Goal: Find contact information: Find contact information

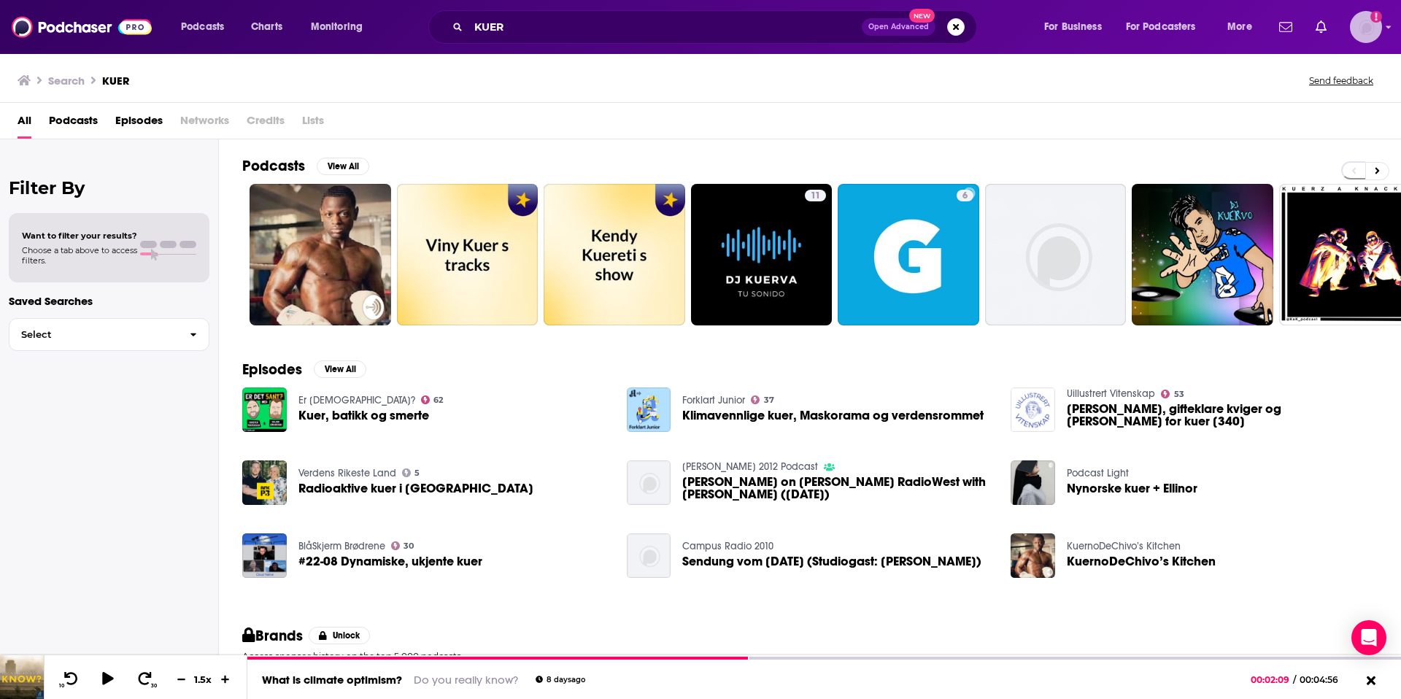
click at [1381, 26] on img "Logged in as Rbaldwin" at bounding box center [1366, 27] width 32 height 32
click at [1390, 26] on icon "Show profile menu" at bounding box center [1389, 27] width 5 height 3
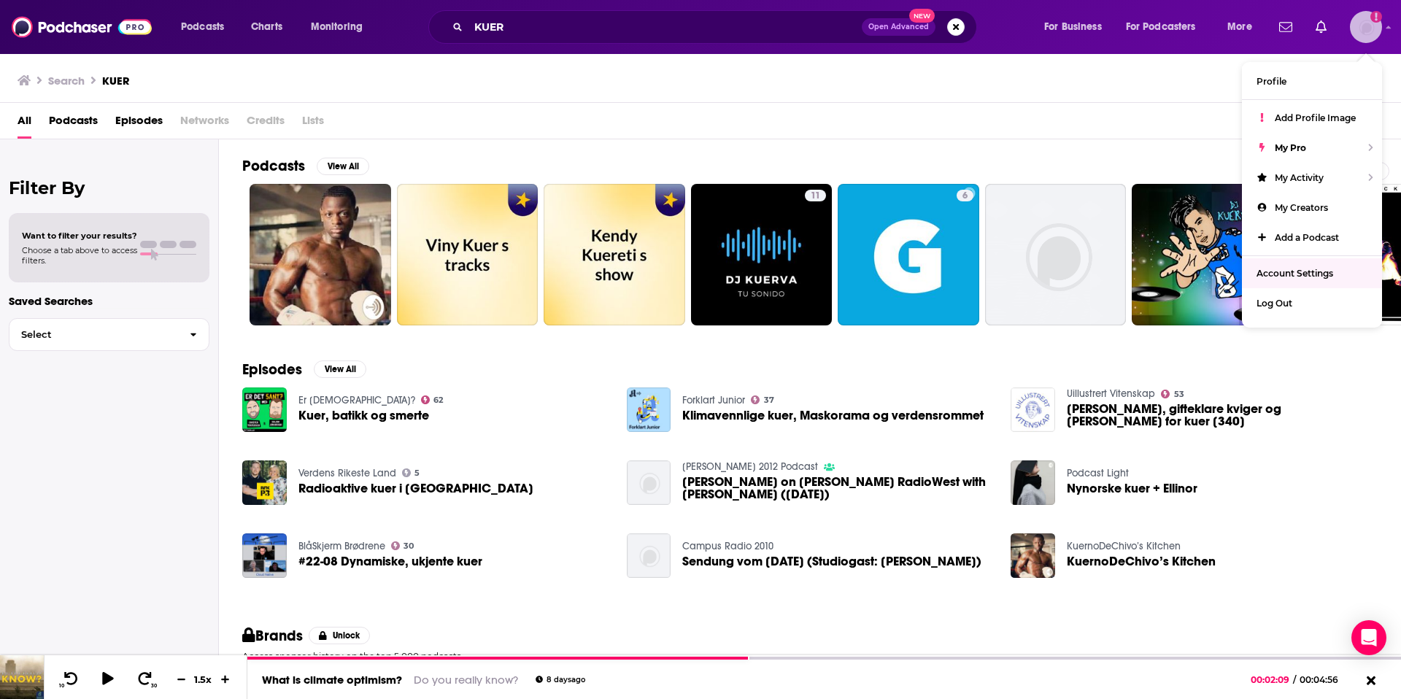
click at [1313, 273] on span "Account Settings" at bounding box center [1295, 273] width 77 height 11
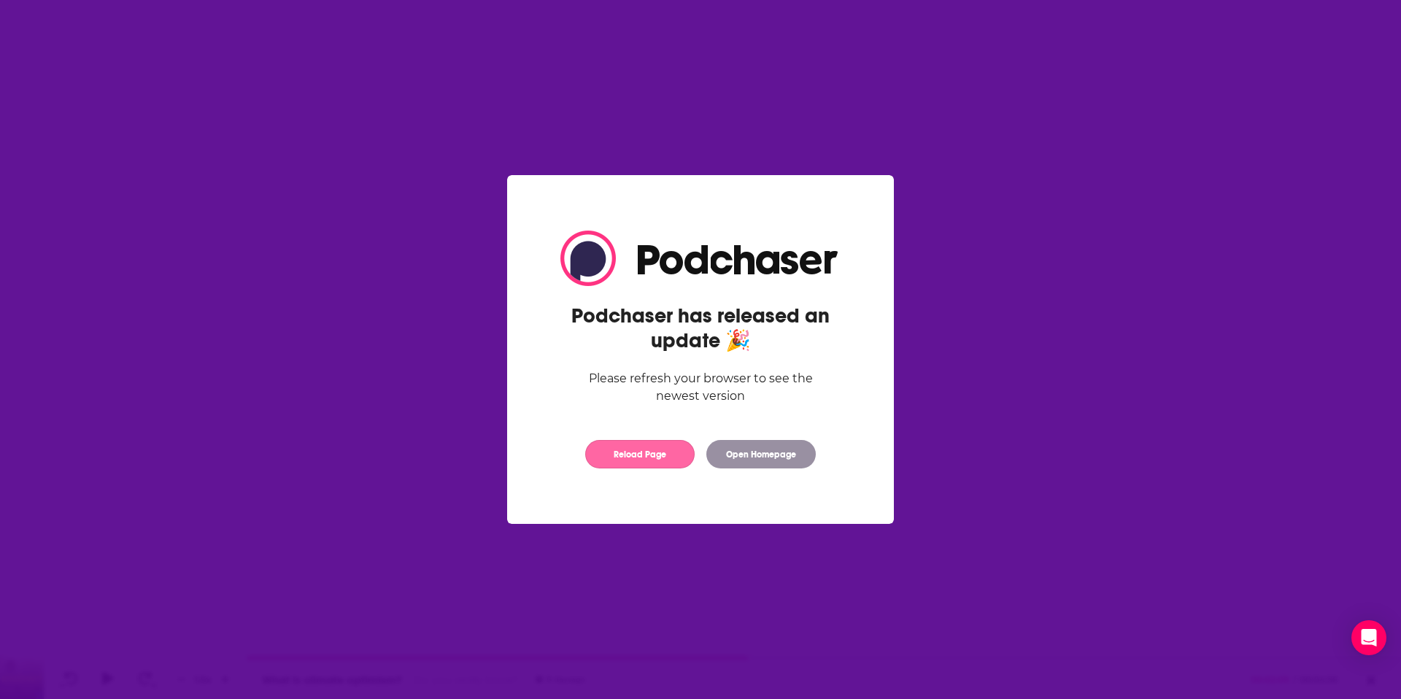
click at [627, 453] on button "Reload Page" at bounding box center [639, 454] width 109 height 28
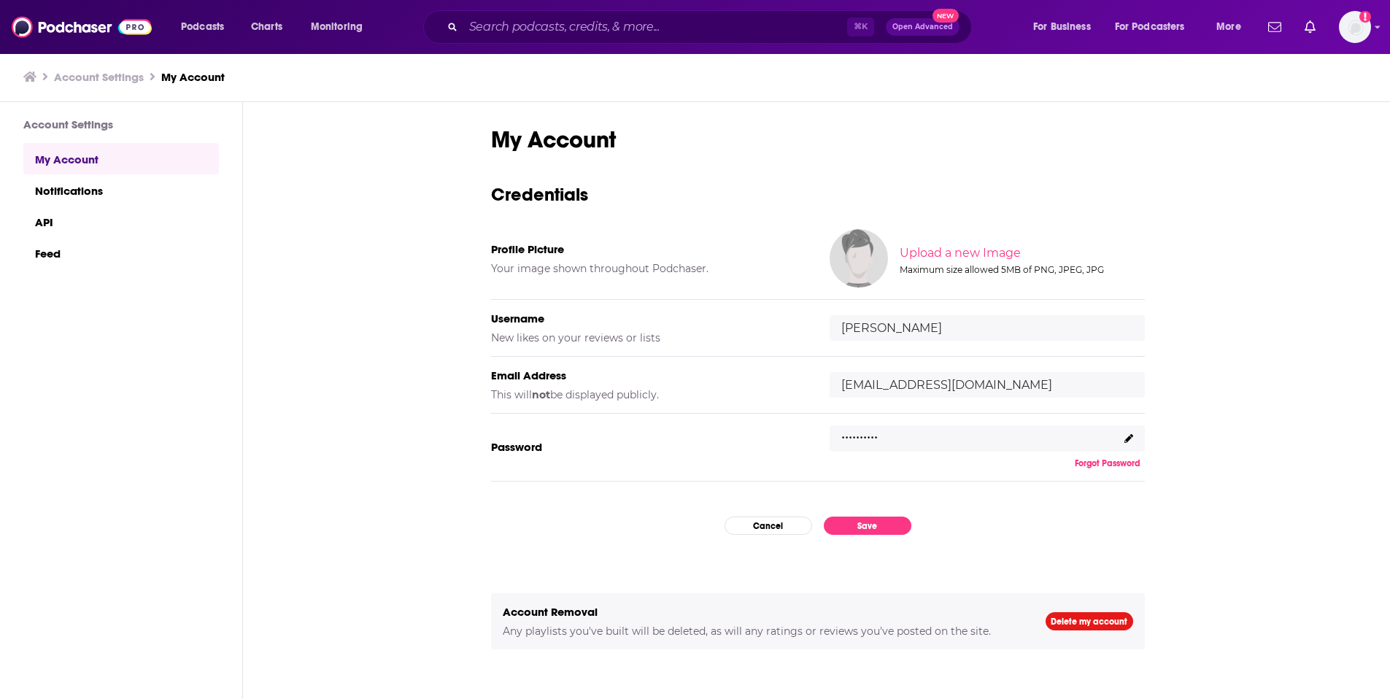
type input "[PERSON_NAME][EMAIL_ADDRESS][DOMAIN_NAME]"
click at [573, 24] on input "Search podcasts, credits, & more..." at bounding box center [655, 26] width 384 height 23
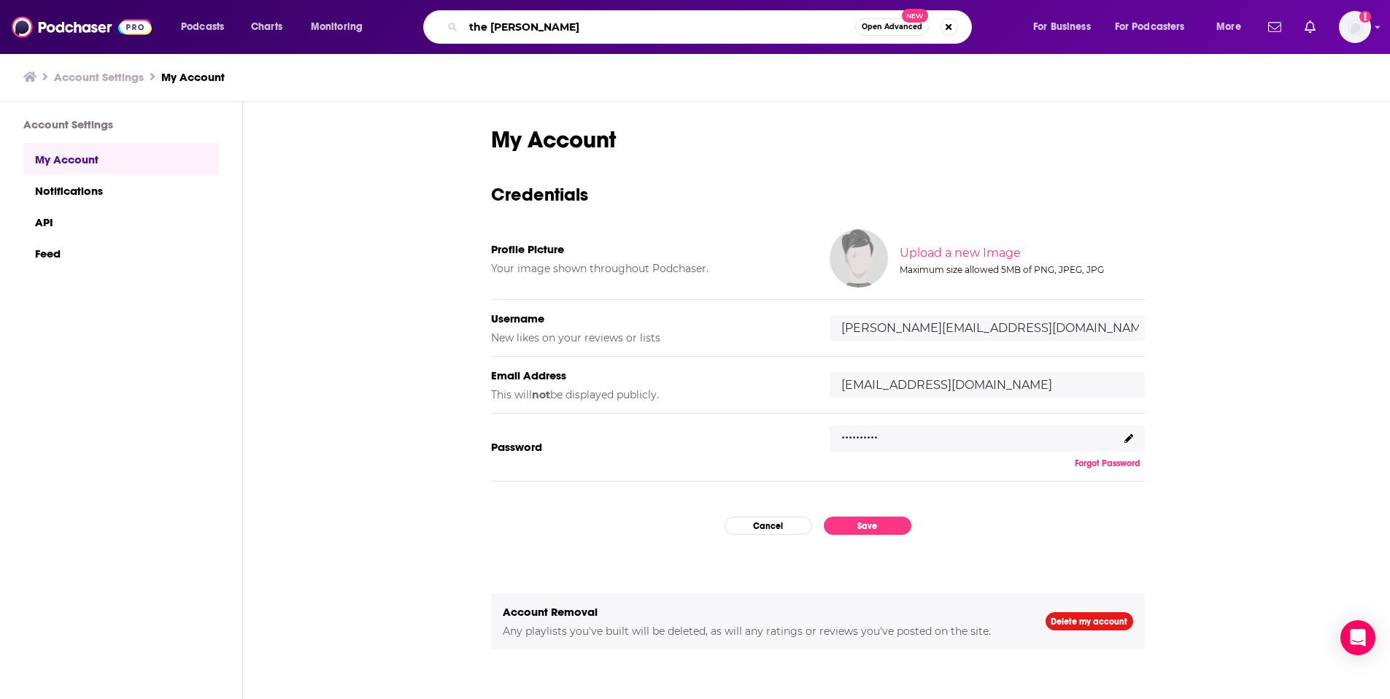
type input "the [PERSON_NAME] show"
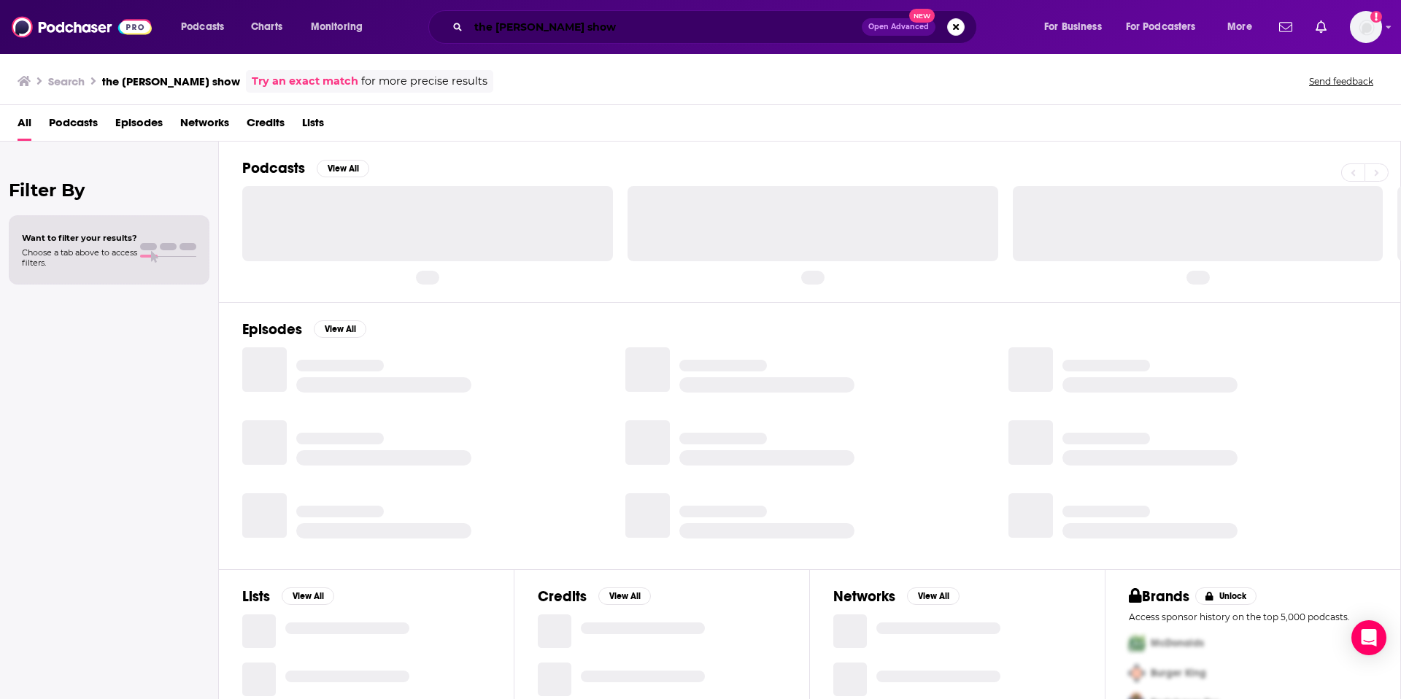
click at [493, 27] on input "the [PERSON_NAME] show" at bounding box center [665, 26] width 393 height 23
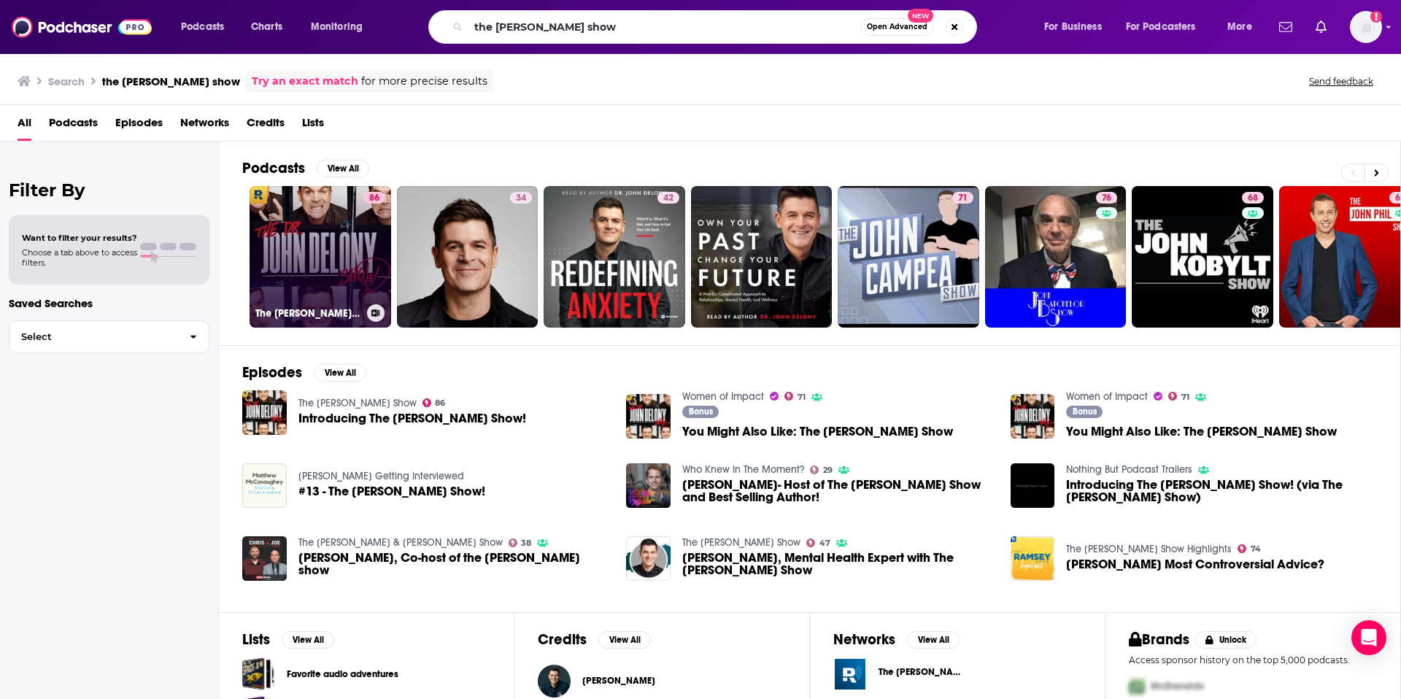
click at [339, 264] on link "86 The [PERSON_NAME] Show" at bounding box center [321, 257] width 142 height 142
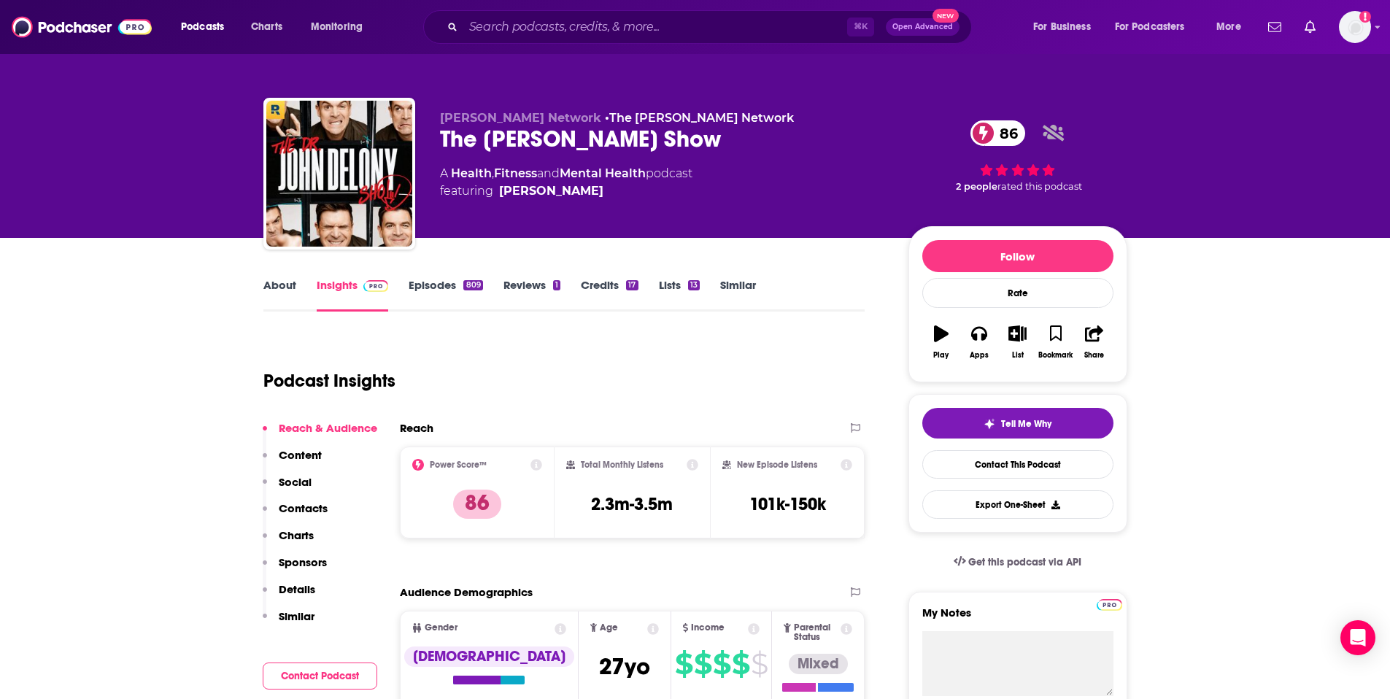
click at [302, 508] on p "Contacts" at bounding box center [303, 508] width 49 height 14
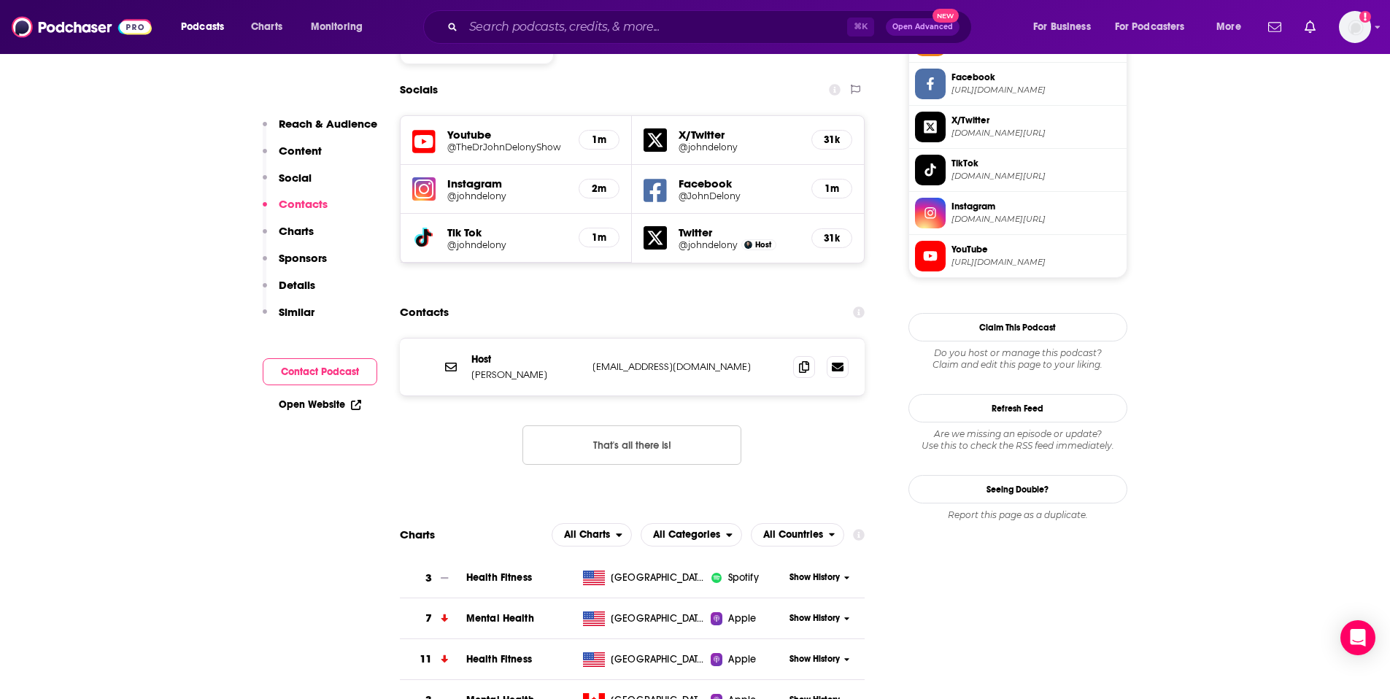
scroll to position [1269, 0]
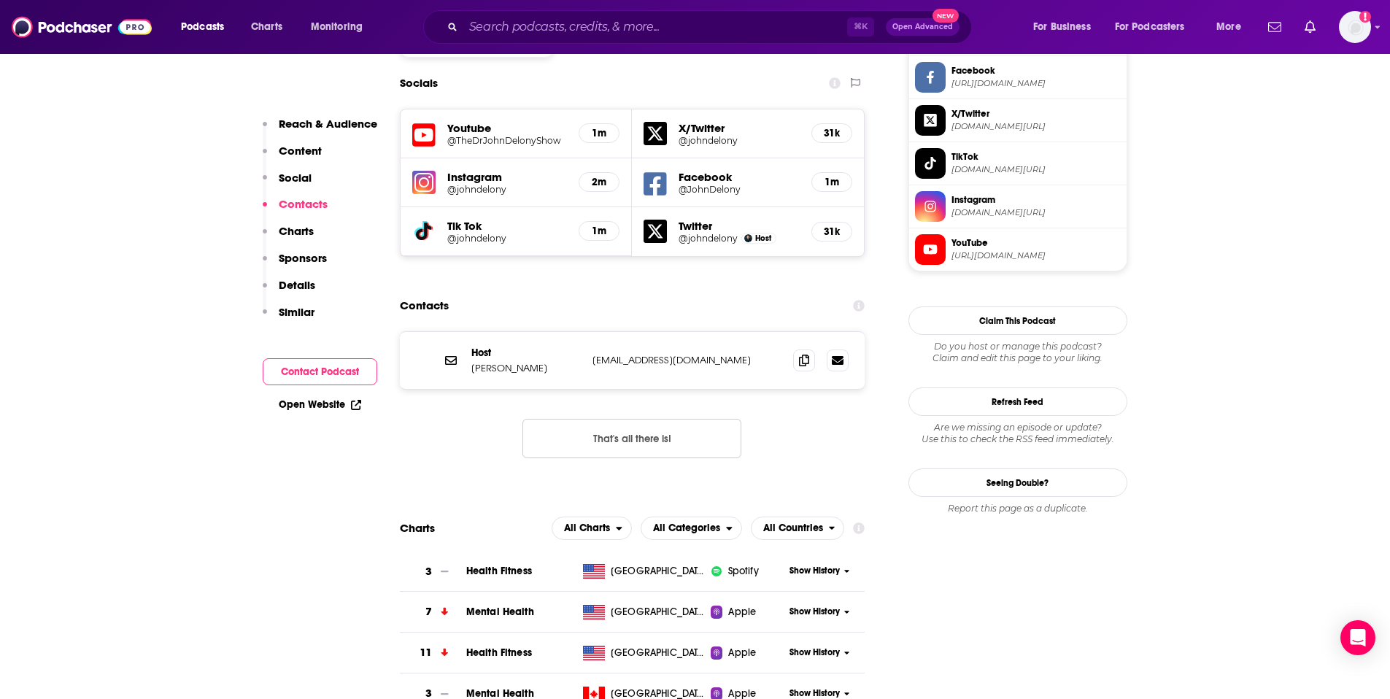
drag, startPoint x: 544, startPoint y: 280, endPoint x: 471, endPoint y: 276, distance: 72.4
click at [471, 362] on p "[PERSON_NAME]" at bounding box center [525, 368] width 109 height 12
copy p "[PERSON_NAME]"
click at [532, 29] on input "Search podcasts, credits, & more..." at bounding box center [655, 26] width 384 height 23
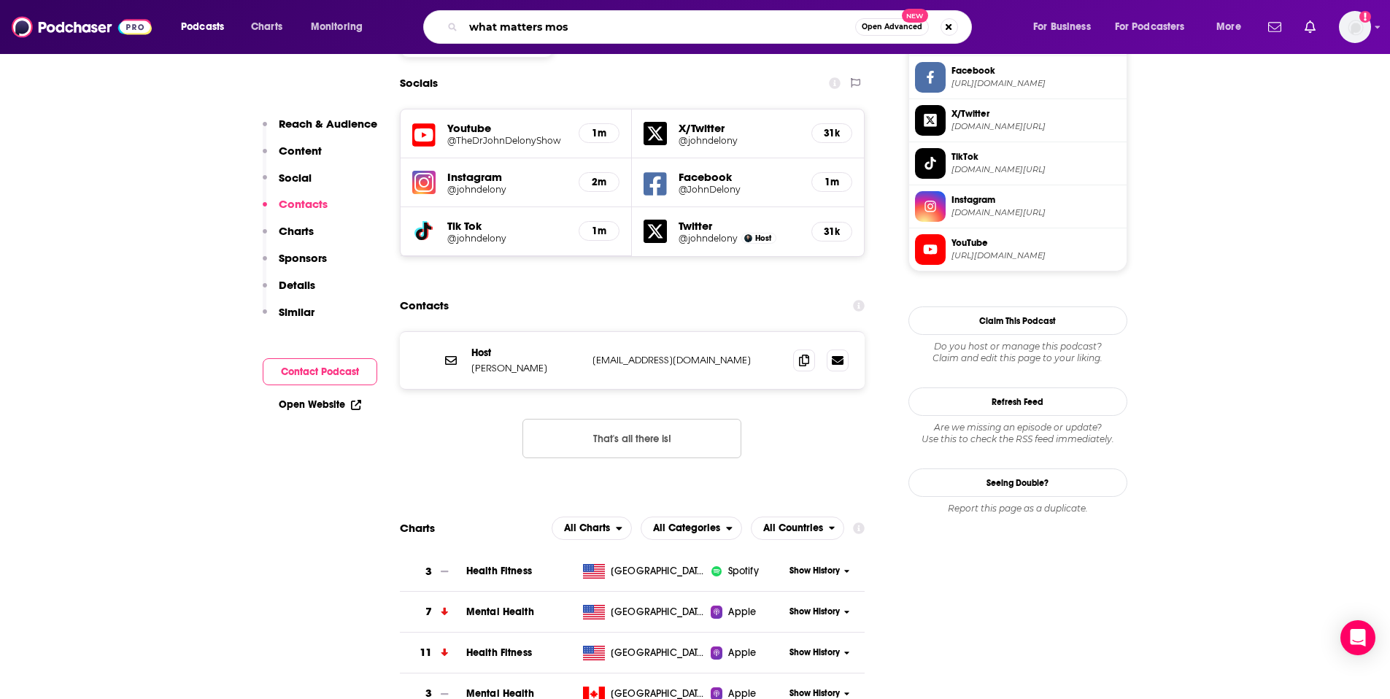
type input "what matters most"
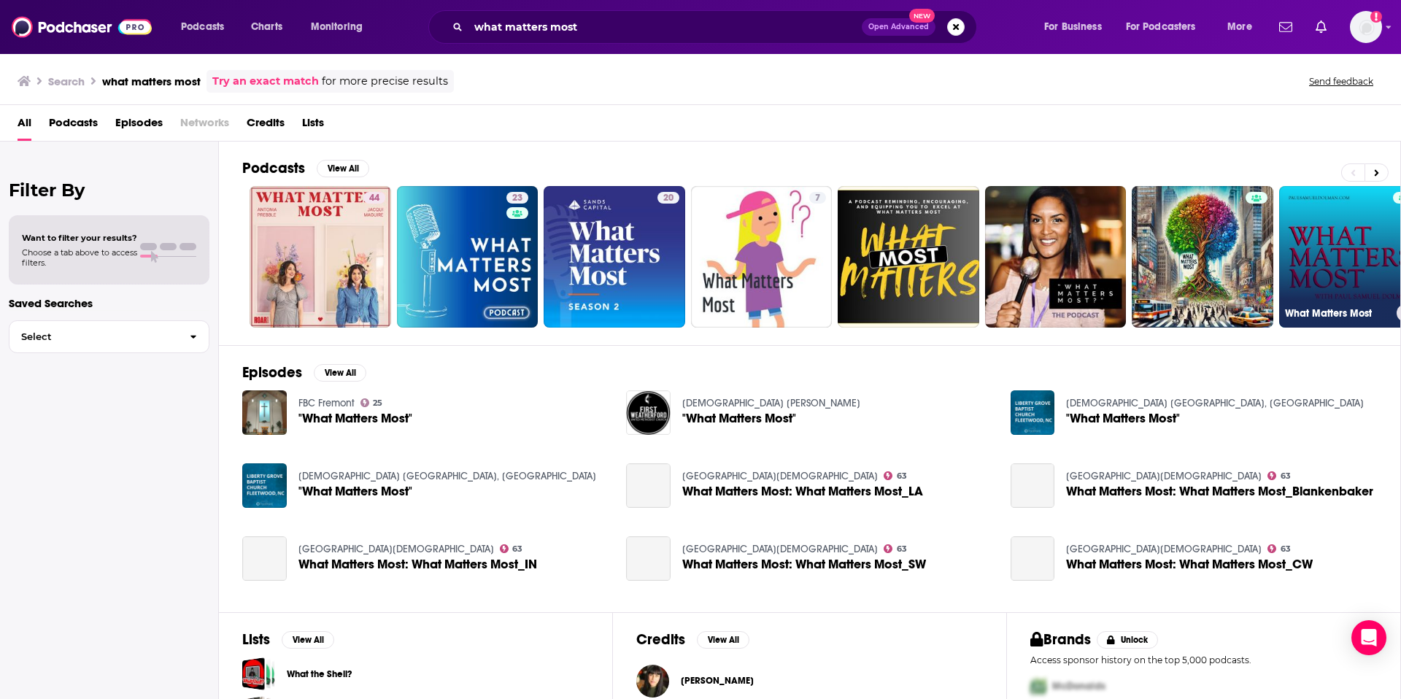
click at [1336, 274] on link "What Matters Most" at bounding box center [1350, 257] width 142 height 142
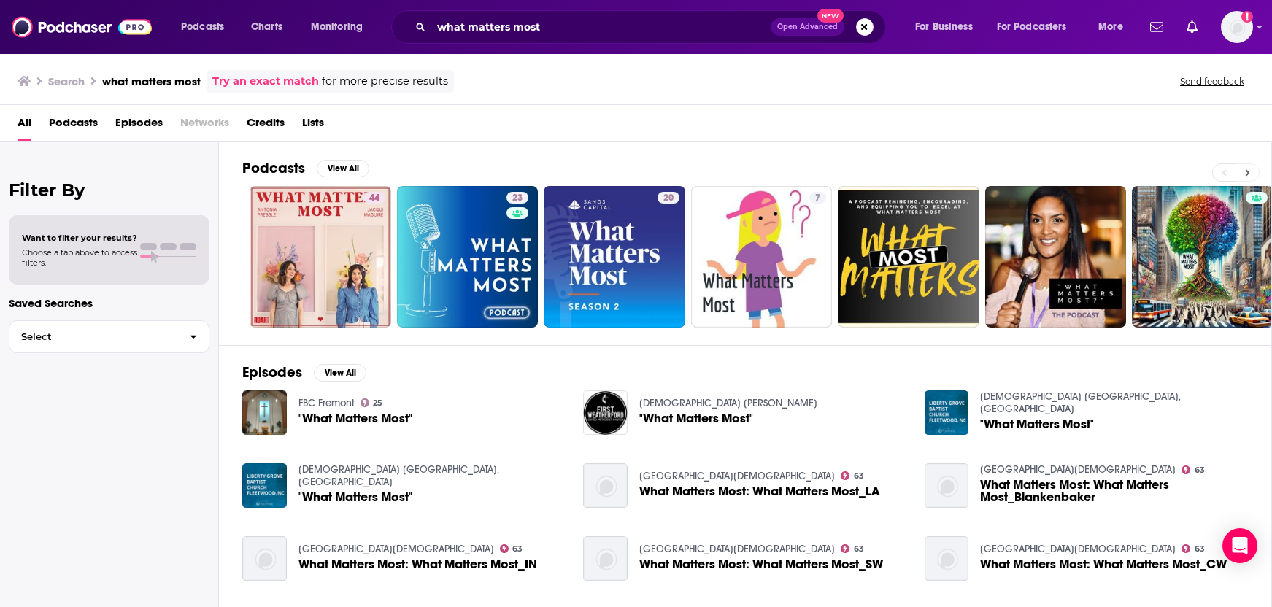
click at [1242, 175] on button at bounding box center [1247, 172] width 24 height 18
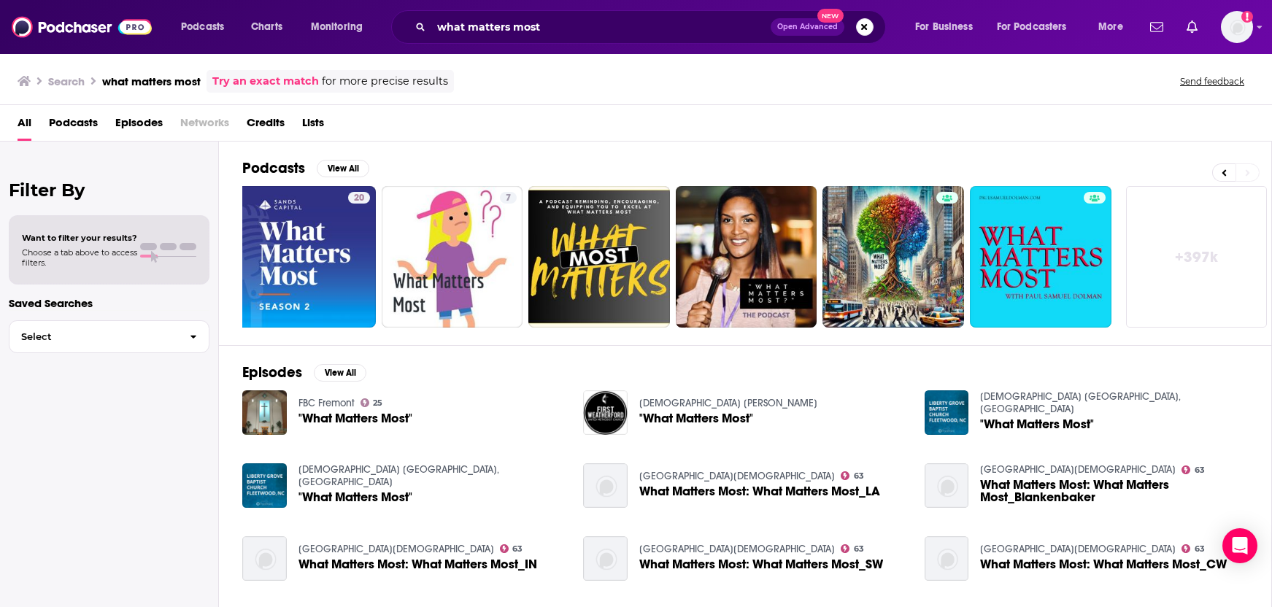
scroll to position [0, 311]
